Goal: Navigation & Orientation: Go to known website

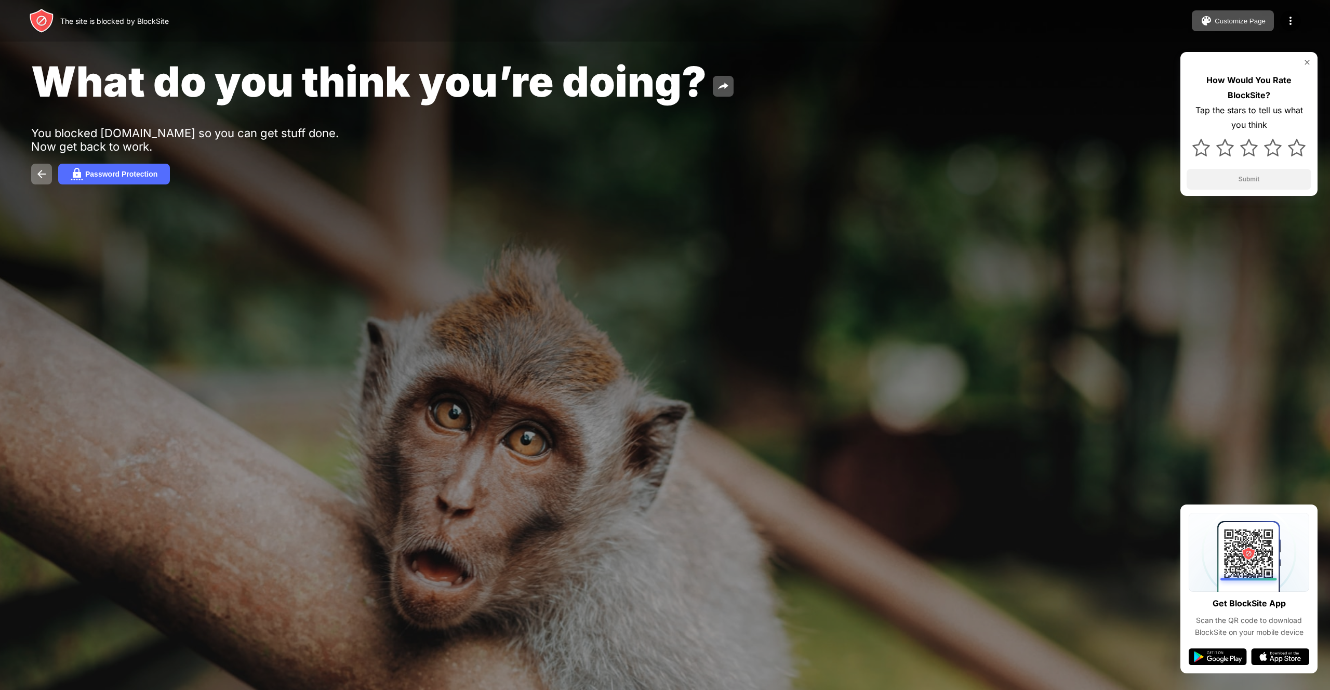
click at [474, 551] on div at bounding box center [665, 345] width 1330 height 690
